Goal: Find specific page/section: Find specific page/section

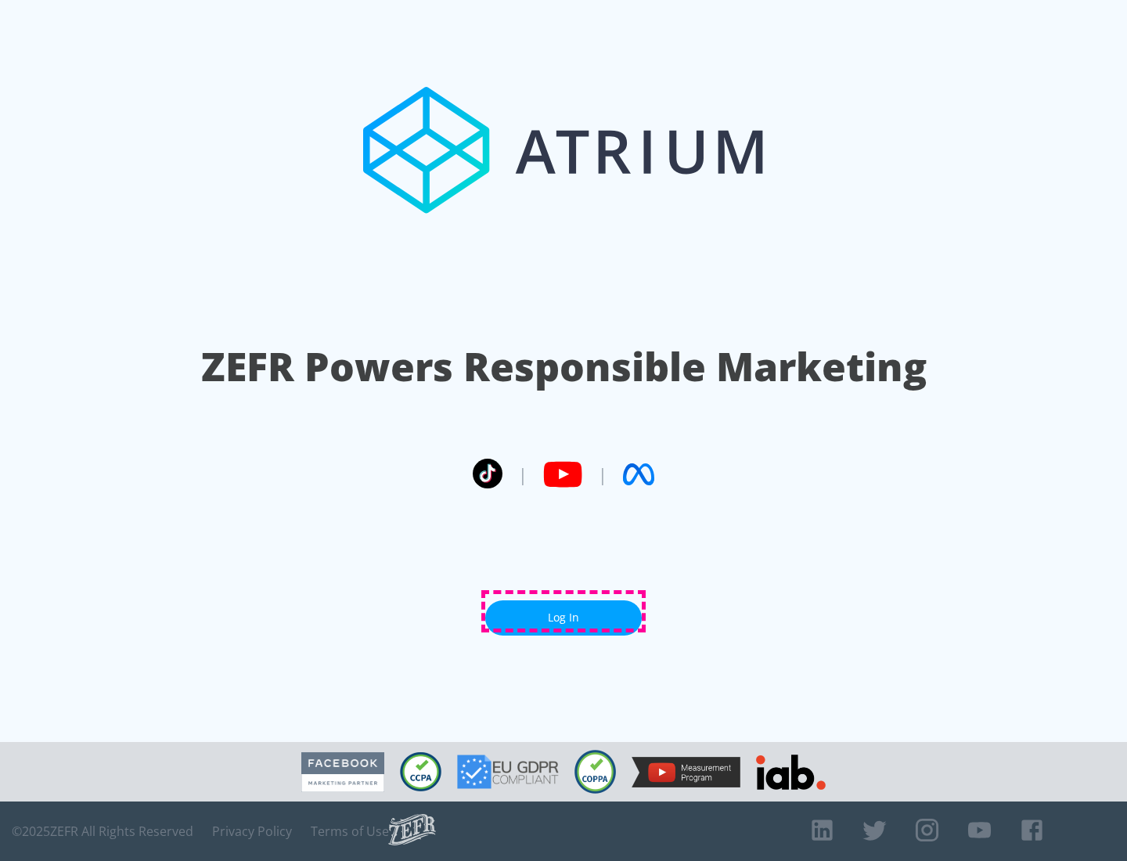
click at [563, 611] on link "Log In" at bounding box center [563, 617] width 156 height 35
